Goal: Use online tool/utility: Utilize a website feature to perform a specific function

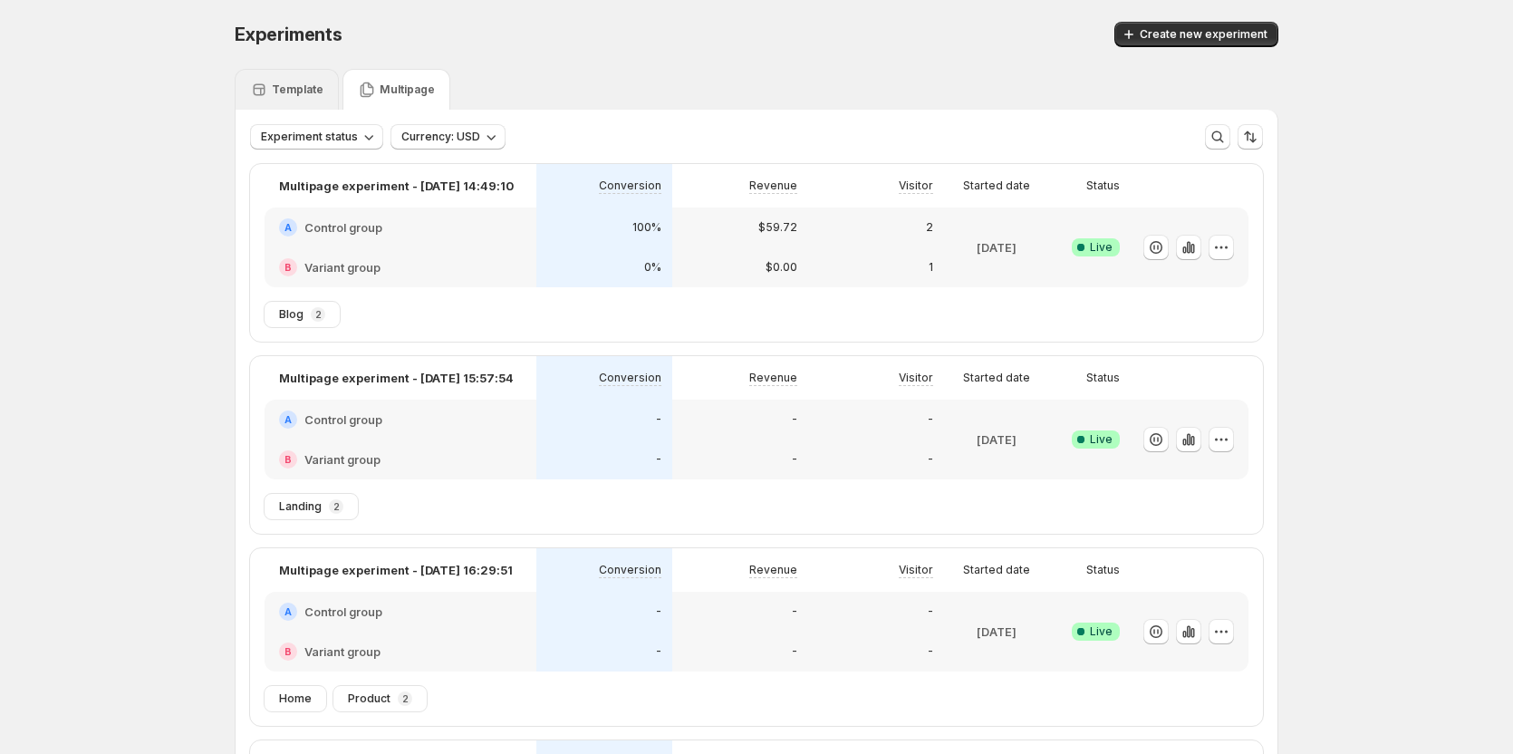
click at [299, 93] on p "Template" at bounding box center [298, 89] width 52 height 14
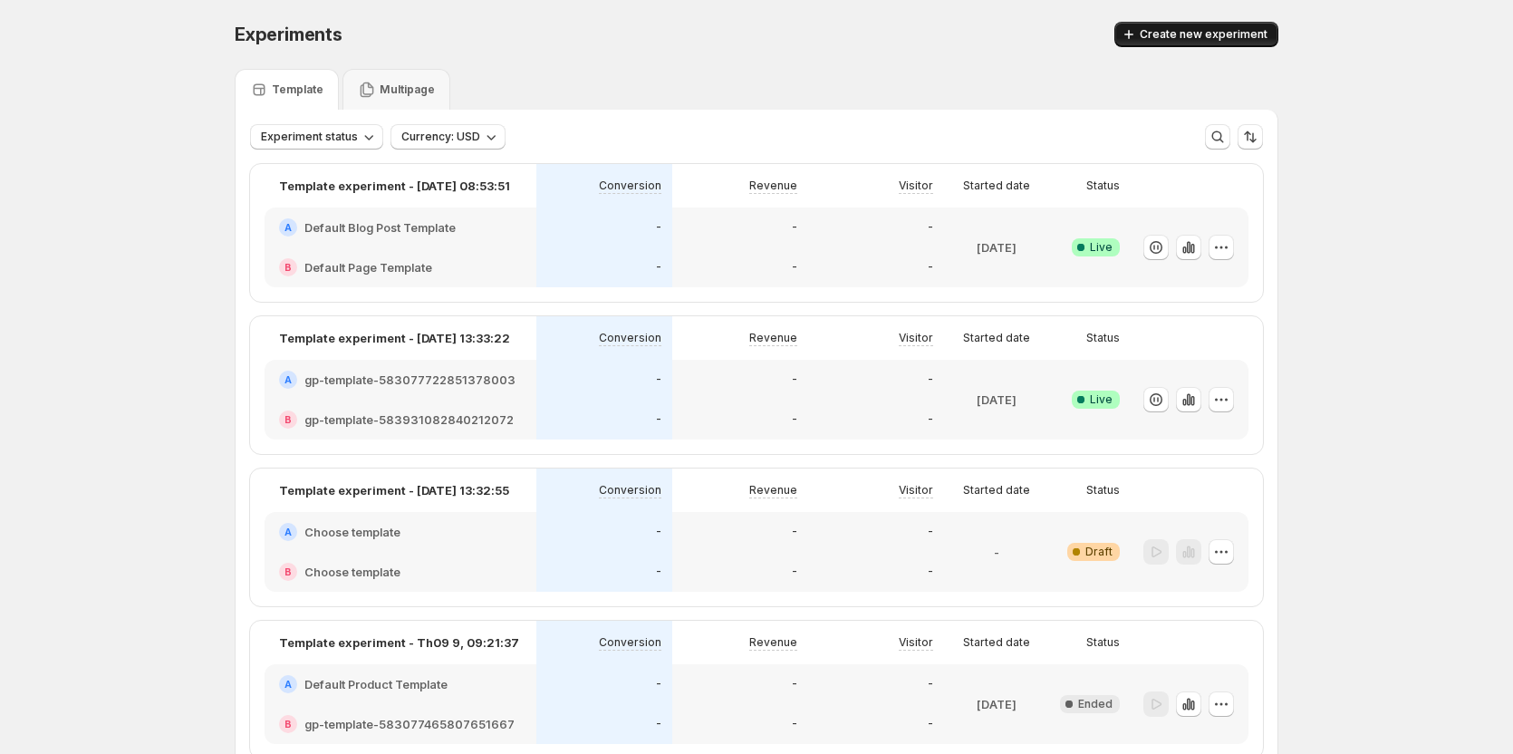
click at [1155, 46] on button "Create new experiment" at bounding box center [1196, 34] width 164 height 25
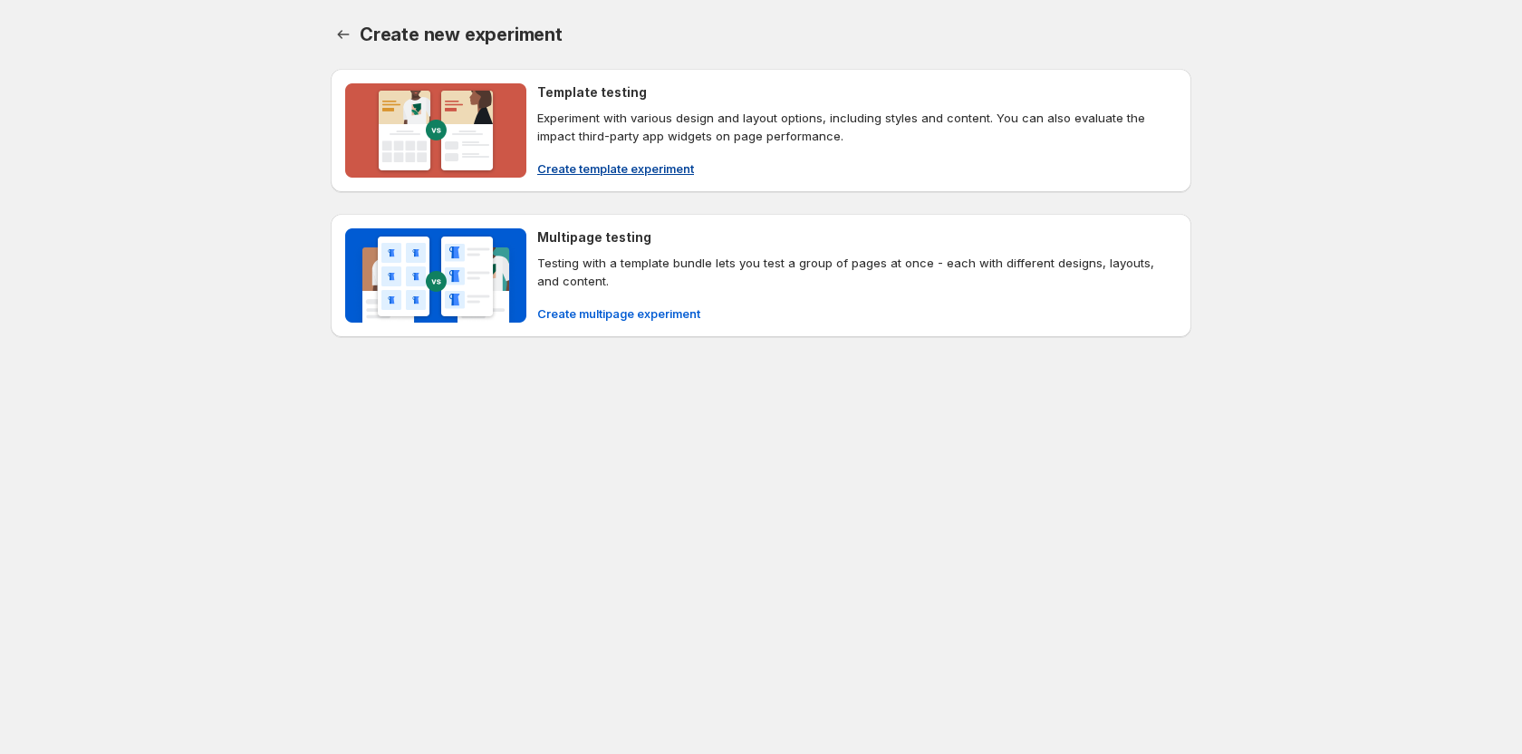
click at [635, 174] on span "Create template experiment" at bounding box center [615, 168] width 157 height 18
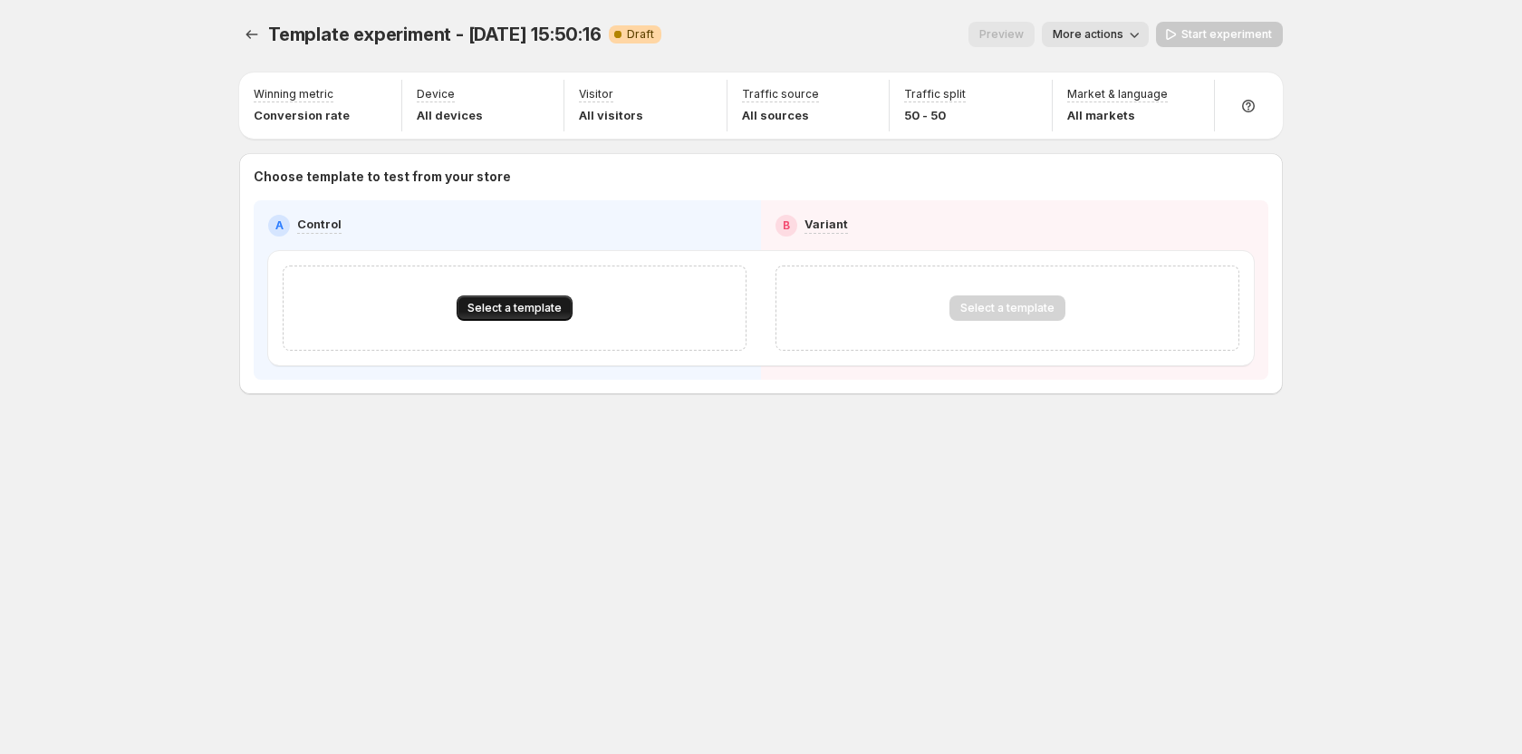
click at [510, 310] on span "Select a template" at bounding box center [514, 308] width 94 height 14
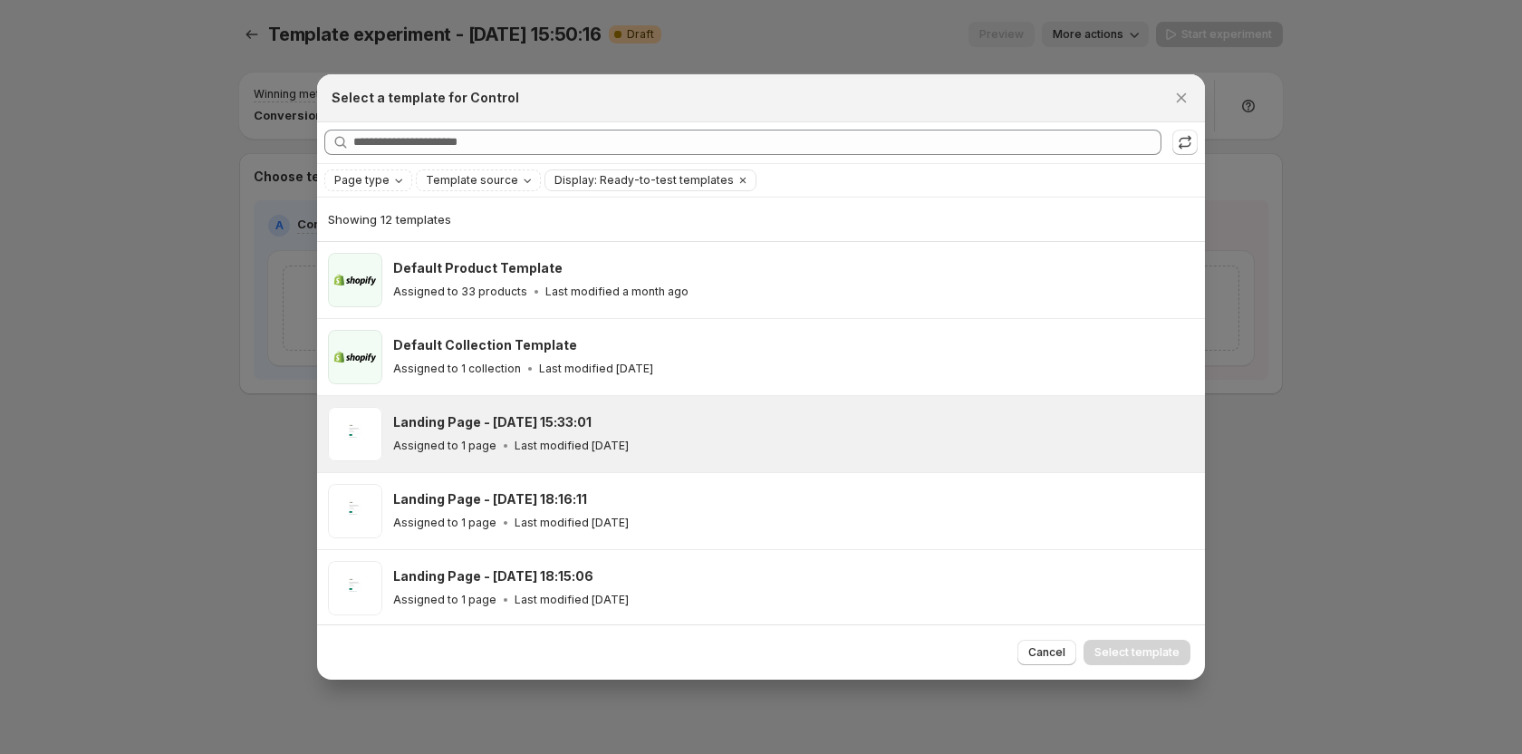
click at [470, 447] on p "Assigned to 1 page" at bounding box center [444, 445] width 103 height 14
click at [1139, 658] on span "Select template" at bounding box center [1136, 652] width 85 height 14
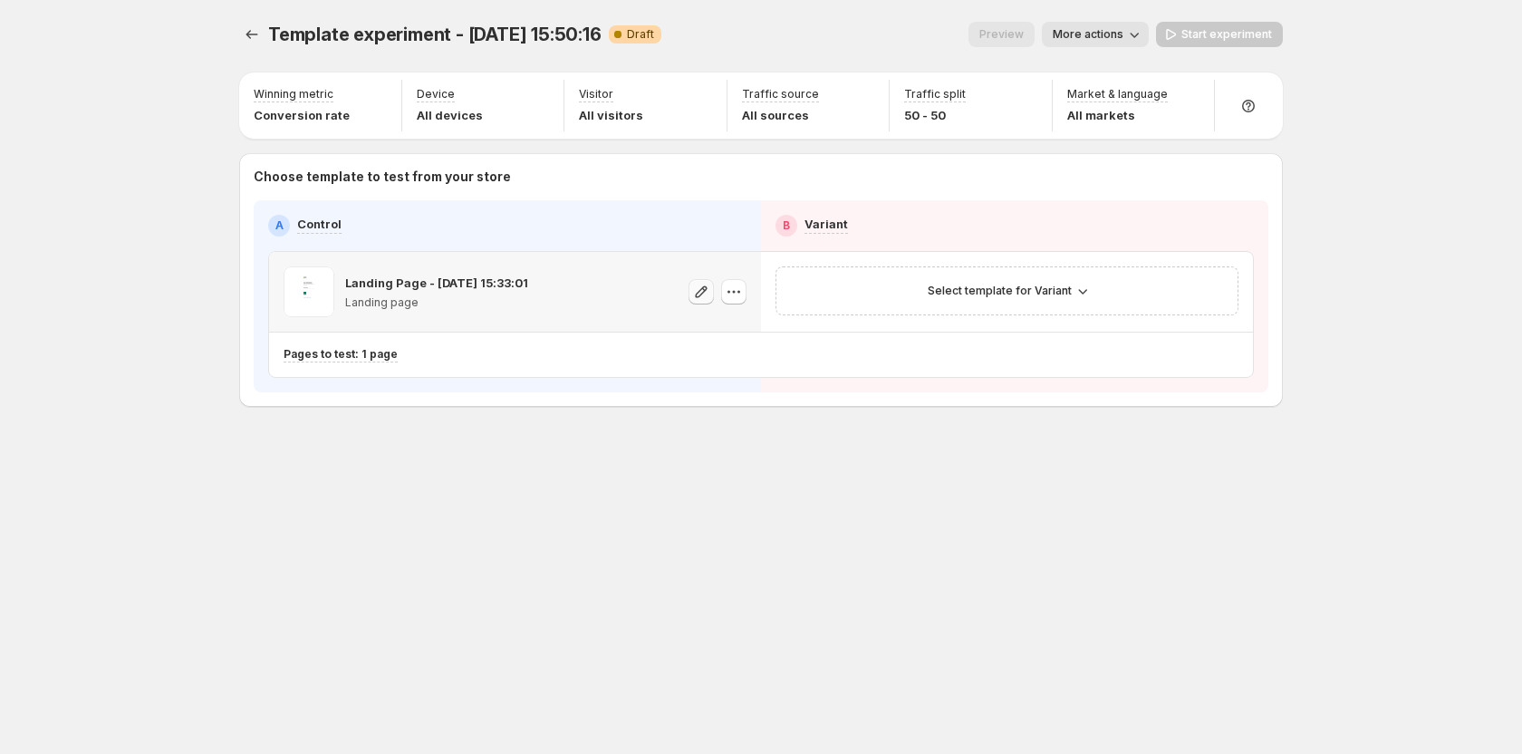
click at [697, 289] on icon "button" at bounding box center [701, 292] width 18 height 18
click at [703, 288] on icon "button" at bounding box center [702, 291] width 12 height 12
